Goal: Task Accomplishment & Management: Complete application form

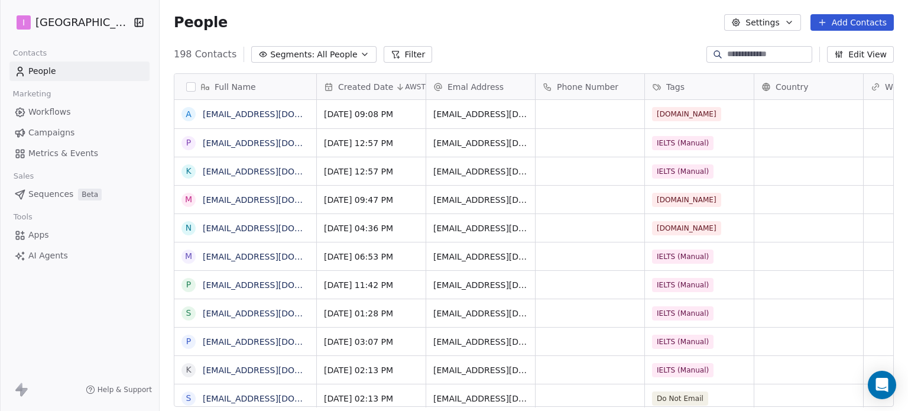
scroll to position [352, 739]
drag, startPoint x: 833, startPoint y: 28, endPoint x: 750, endPoint y: 75, distance: 95.1
click at [834, 28] on button "Add Contacts" at bounding box center [852, 22] width 83 height 17
click at [834, 50] on span "Create new contact" at bounding box center [858, 48] width 81 height 12
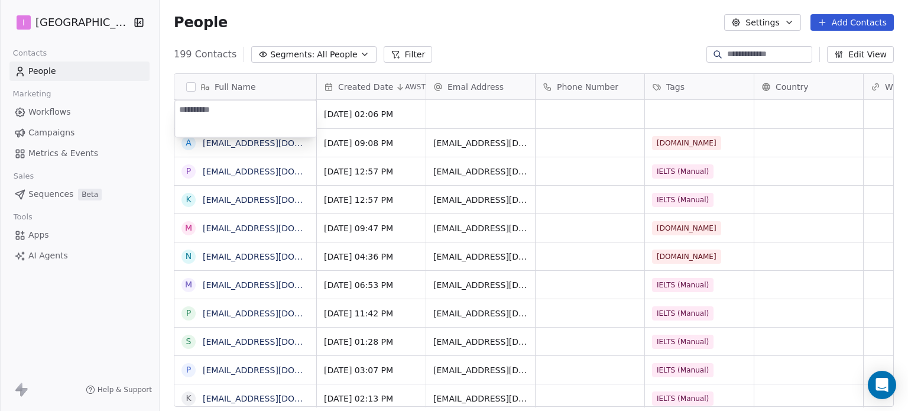
type textarea "**********"
click at [471, 116] on html "I IELTS University Contacts People Marketing Workflows Campaigns Metrics & Even…" at bounding box center [454, 205] width 908 height 411
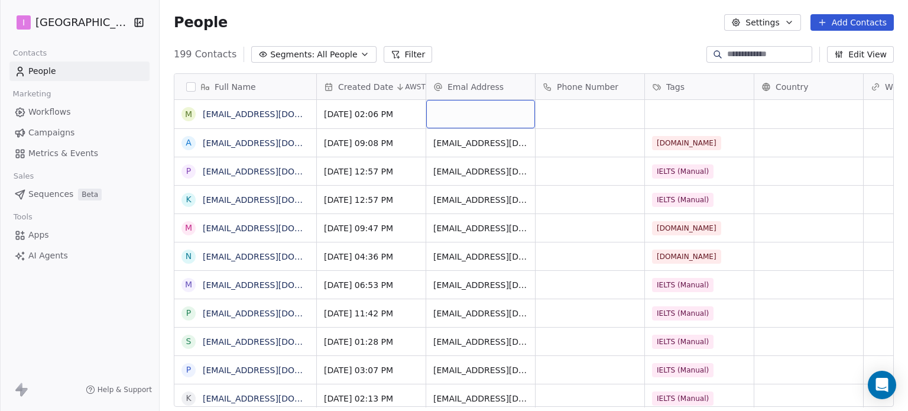
click at [471, 116] on div "grid" at bounding box center [480, 114] width 109 height 28
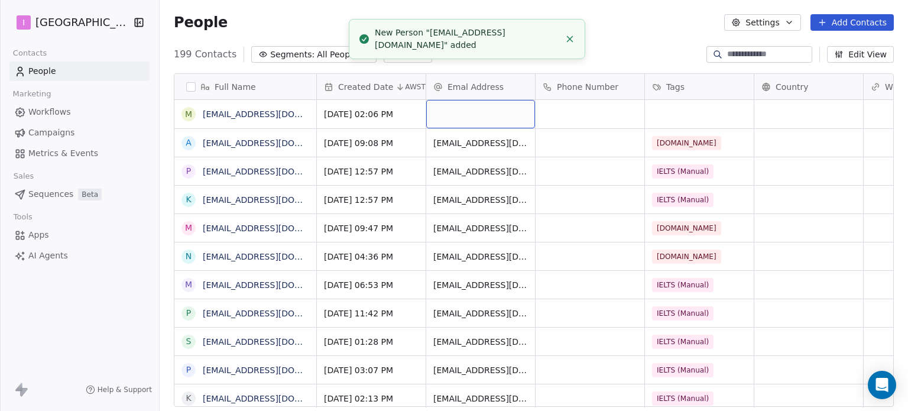
click at [470, 116] on div "grid" at bounding box center [480, 114] width 109 height 28
type input "**********"
click at [667, 113] on html "I IELTS University Contacts People Marketing Workflows Campaigns Metrics & Even…" at bounding box center [454, 205] width 908 height 411
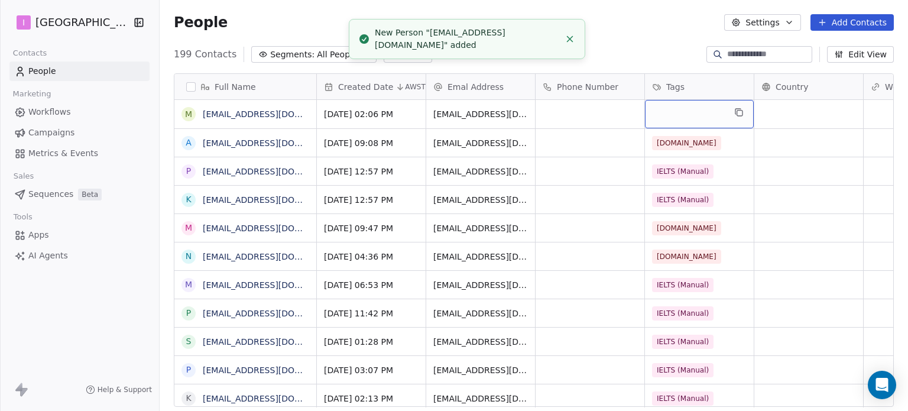
click at [667, 113] on div "grid" at bounding box center [699, 114] width 109 height 28
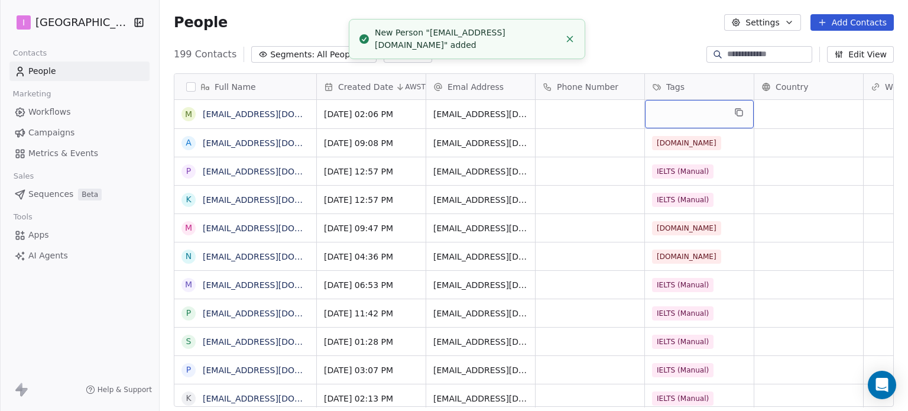
click at [666, 113] on div "grid" at bounding box center [699, 114] width 109 height 28
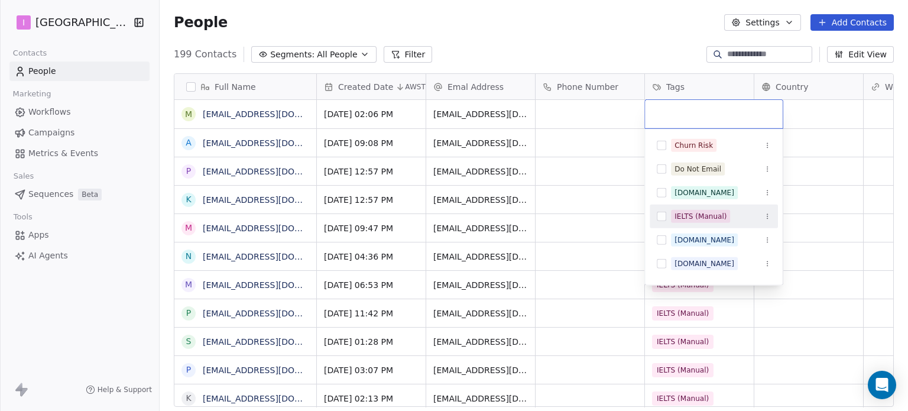
click at [710, 208] on div "IELTS (Manual)" at bounding box center [714, 216] width 128 height 19
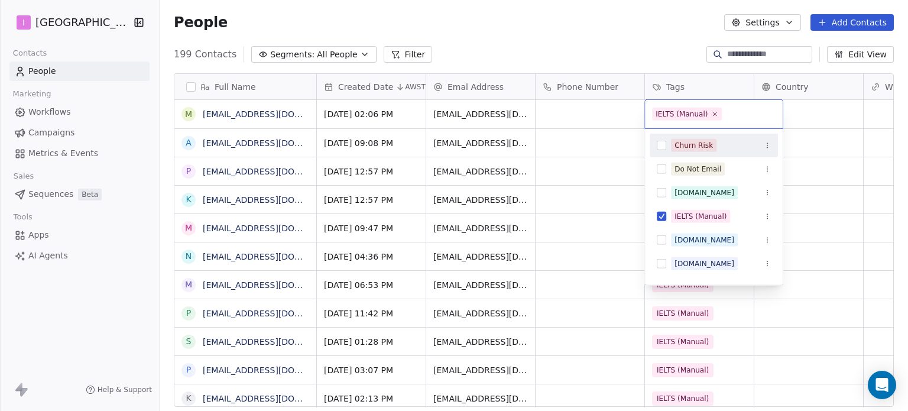
click at [639, 15] on html "I IELTS University Contacts People Marketing Workflows Campaigns Metrics & Even…" at bounding box center [454, 205] width 908 height 411
